Goal: Find contact information: Find contact information

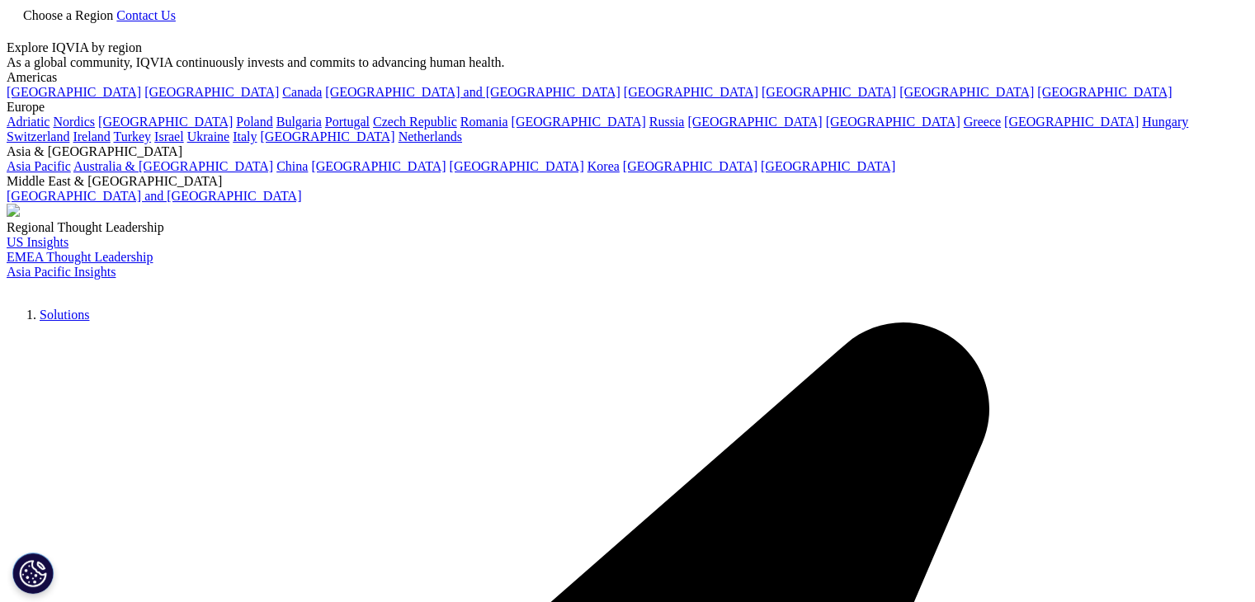
click at [20, 35] on icon at bounding box center [13, 30] width 13 height 14
click at [176, 22] on span "Contact Us" at bounding box center [145, 15] width 59 height 14
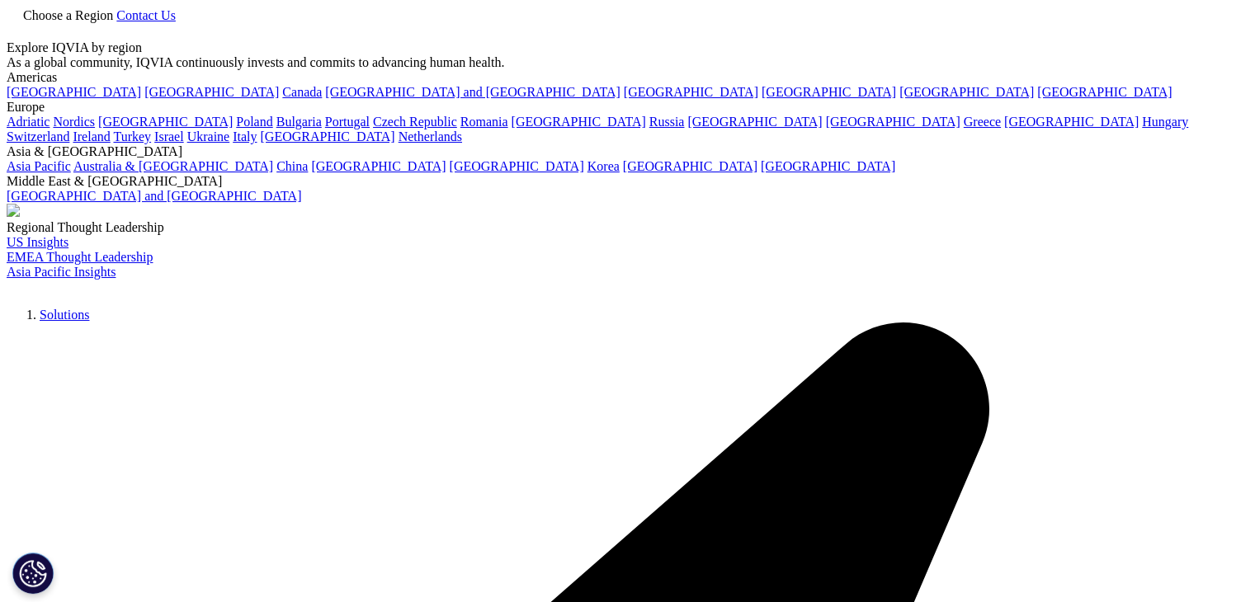
click at [1093, 40] on div at bounding box center [627, 40] width 1241 height 0
click at [20, 29] on link at bounding box center [13, 33] width 13 height 14
click at [20, 40] on link at bounding box center [13, 33] width 13 height 14
click at [20, 30] on icon at bounding box center [13, 30] width 13 height 14
drag, startPoint x: 1095, startPoint y: 30, endPoint x: 1097, endPoint y: 40, distance: 10.2
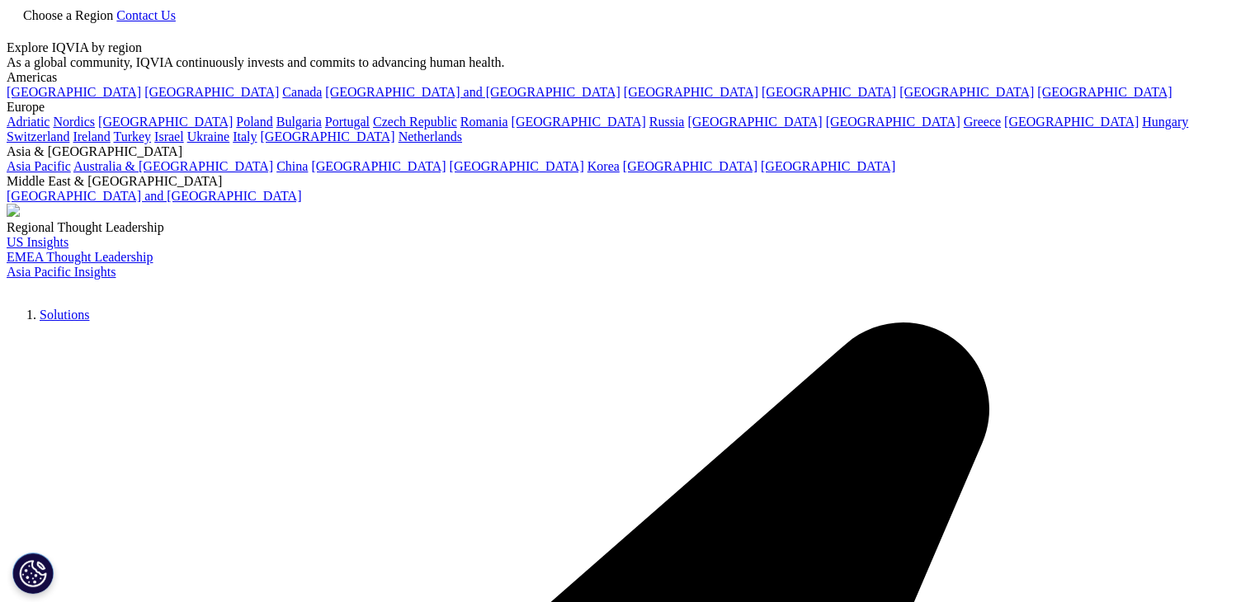
click at [1095, 40] on div at bounding box center [627, 40] width 1241 height 0
click at [20, 31] on icon at bounding box center [13, 30] width 13 height 14
